Goal: Check status: Check status

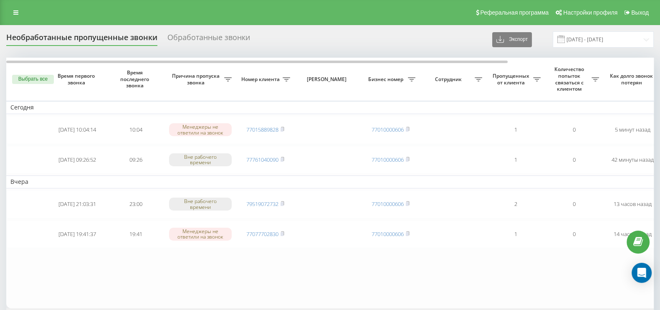
click at [201, 33] on div "Обработанные звонки" at bounding box center [208, 39] width 83 height 13
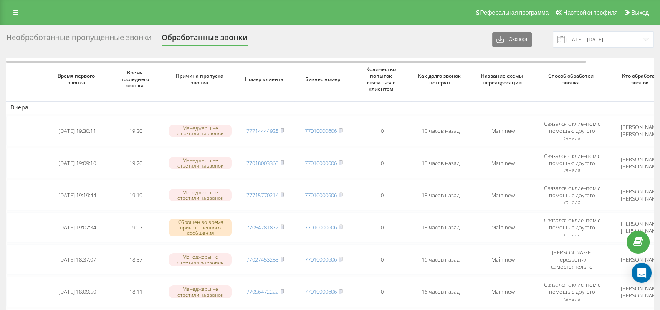
click at [111, 42] on div "Необработанные пропущенные звонки" at bounding box center [78, 39] width 145 height 13
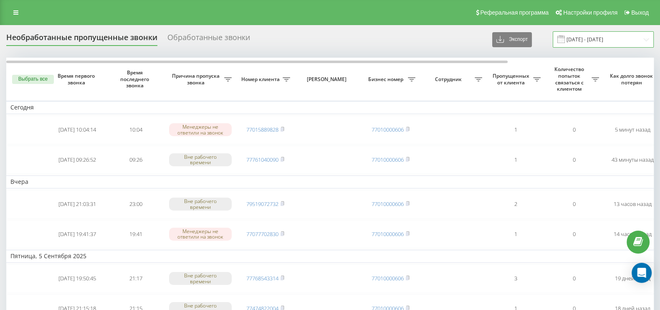
click at [585, 40] on input "[DATE] - [DATE]" at bounding box center [602, 39] width 101 height 16
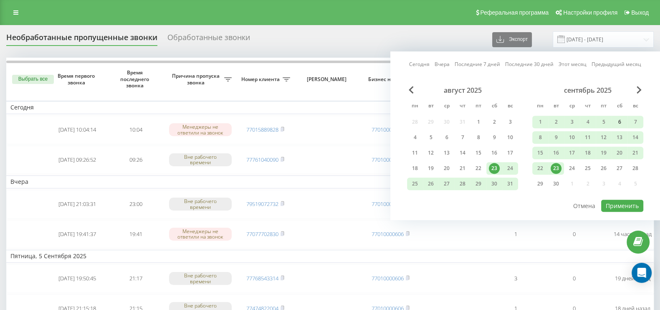
click at [618, 121] on div "6" at bounding box center [619, 121] width 11 height 11
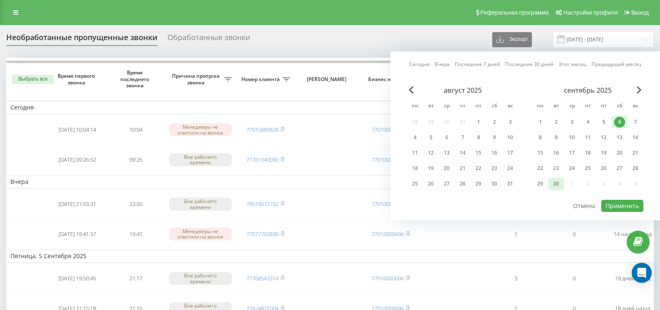
click at [560, 181] on div "30" at bounding box center [555, 183] width 11 height 11
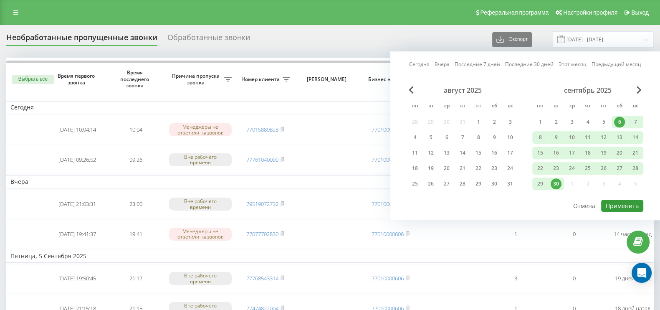
click at [619, 204] on button "Применить" at bounding box center [622, 205] width 42 height 12
type input "[DATE] - [DATE]"
